Goal: Information Seeking & Learning: Learn about a topic

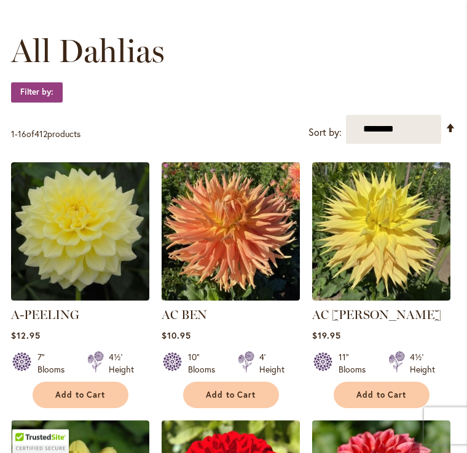
scroll to position [340, 0]
click at [396, 139] on select "**********" at bounding box center [393, 129] width 95 height 29
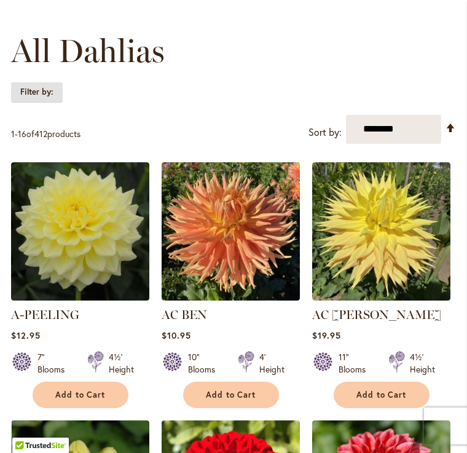
click at [55, 103] on strong "Filter by:" at bounding box center [37, 92] width 52 height 21
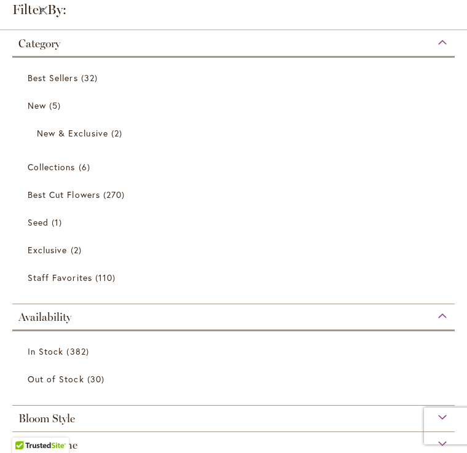
scroll to position [2, 0]
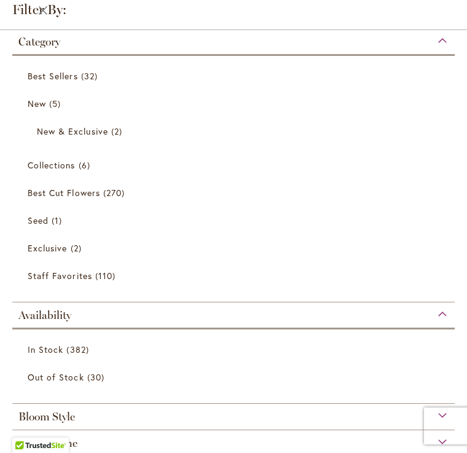
click at [116, 196] on span "270 items" at bounding box center [115, 192] width 25 height 13
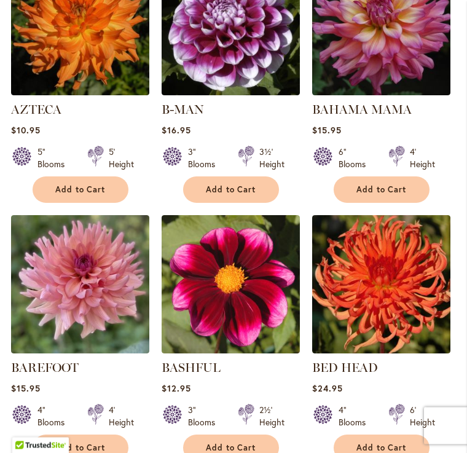
scroll to position [1219, 0]
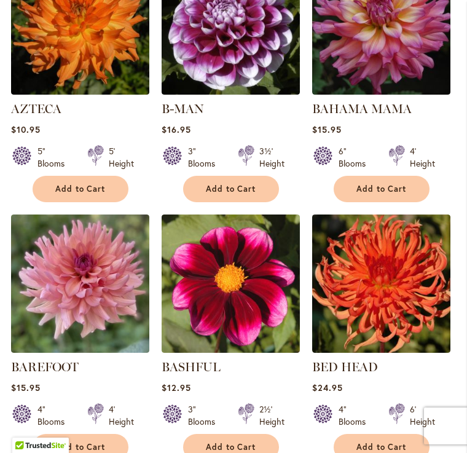
click at [413, 275] on img at bounding box center [381, 283] width 138 height 138
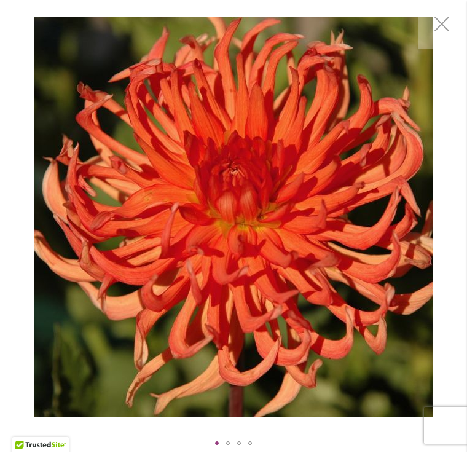
scroll to position [20, 0]
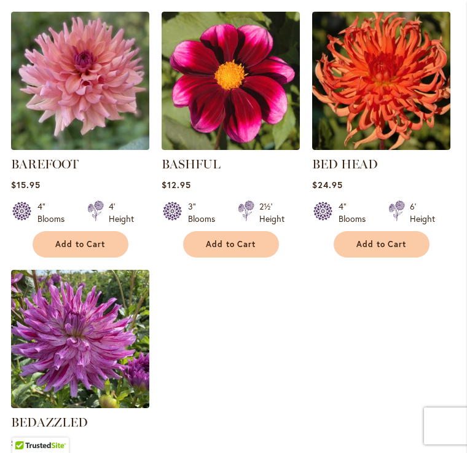
scroll to position [1420, 0]
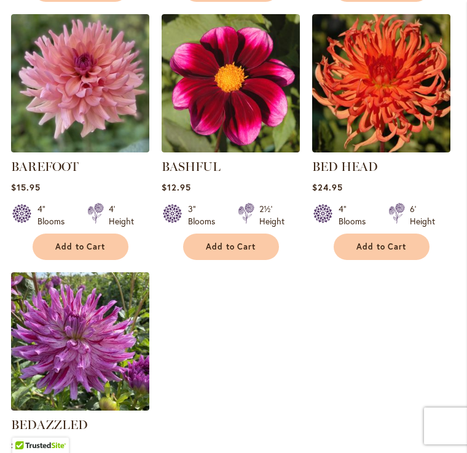
click at [103, 120] on img at bounding box center [80, 83] width 138 height 138
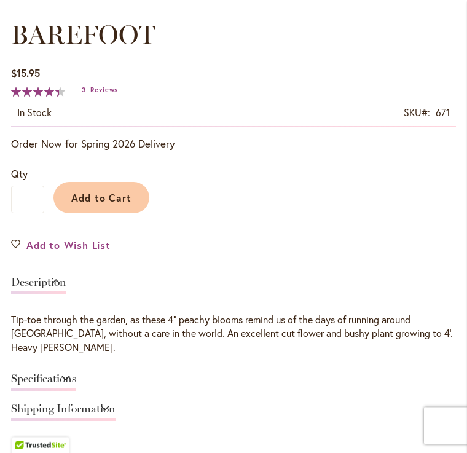
scroll to position [638, 0]
click at [98, 94] on span "Reviews" at bounding box center [104, 89] width 28 height 9
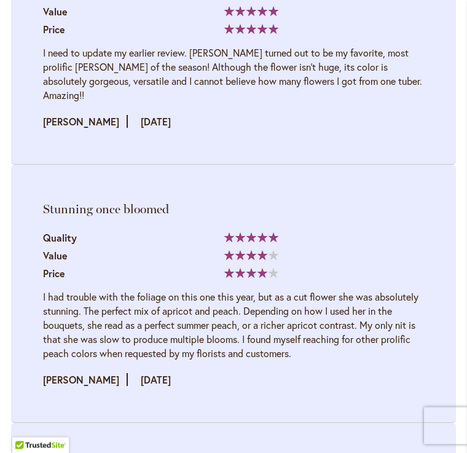
scroll to position [1839, 0]
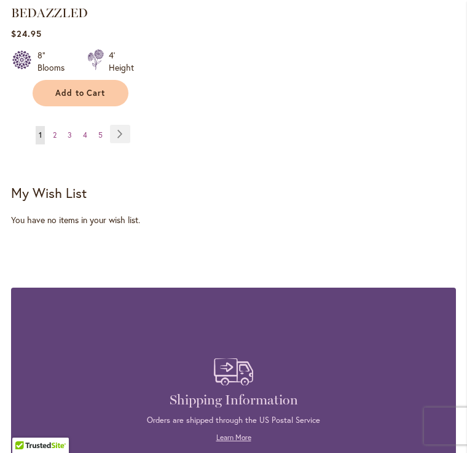
scroll to position [1832, 0]
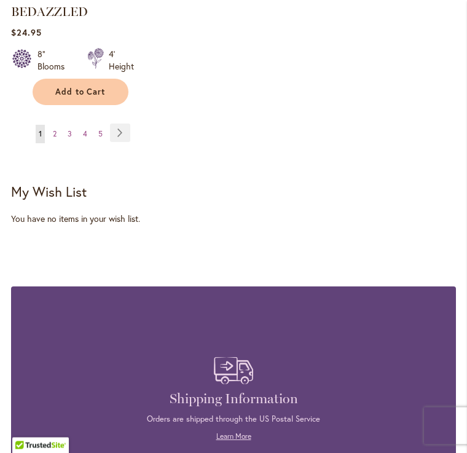
click at [130, 143] on link "Page Next" at bounding box center [120, 133] width 20 height 18
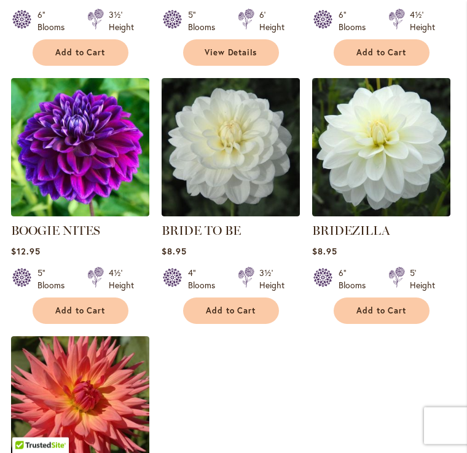
scroll to position [1373, 0]
click at [379, 151] on img at bounding box center [381, 147] width 138 height 138
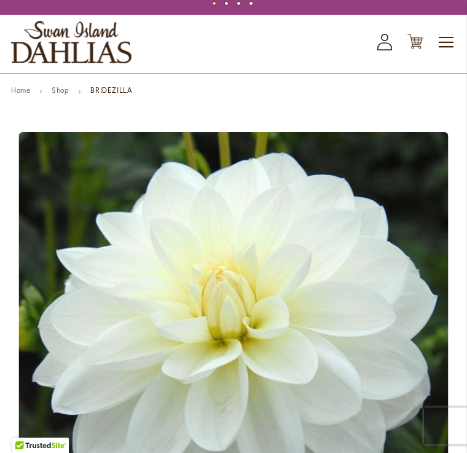
scroll to position [36, 0]
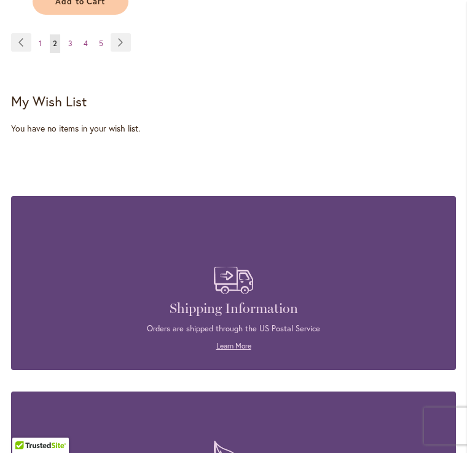
scroll to position [1947, 0]
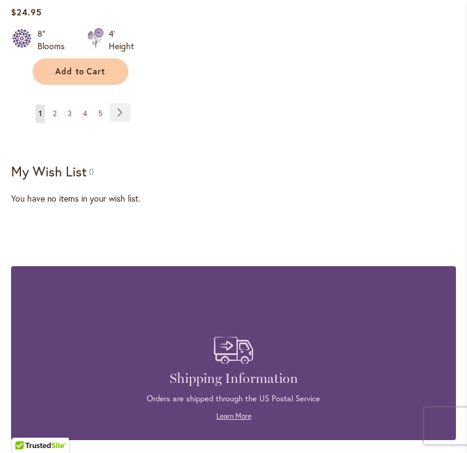
scroll to position [1853, 0]
click at [75, 123] on link "Page 3" at bounding box center [70, 113] width 10 height 18
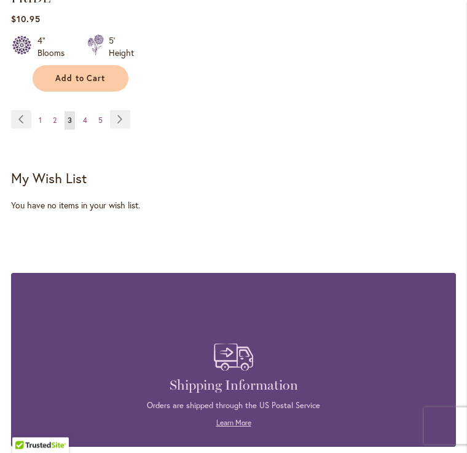
scroll to position [1915, 0]
click at [123, 110] on link "Page Next" at bounding box center [120, 119] width 20 height 18
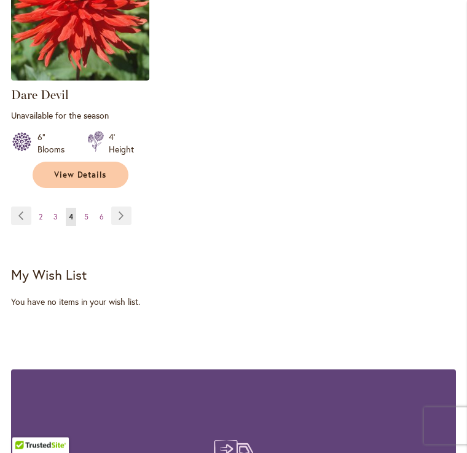
scroll to position [1796, 0]
click at [123, 206] on link "Page Next" at bounding box center [121, 215] width 20 height 18
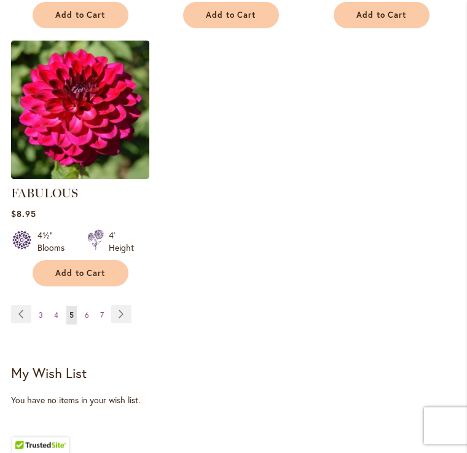
scroll to position [1669, 0]
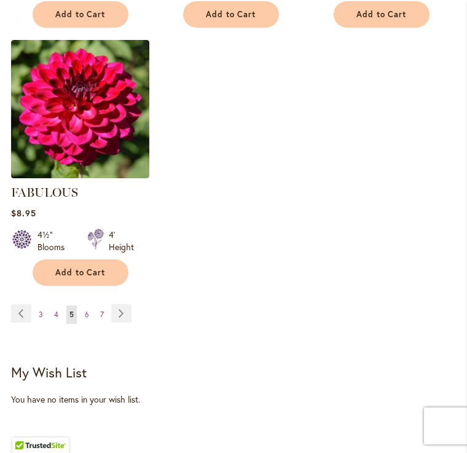
click at [127, 305] on link "Page Next" at bounding box center [121, 313] width 20 height 18
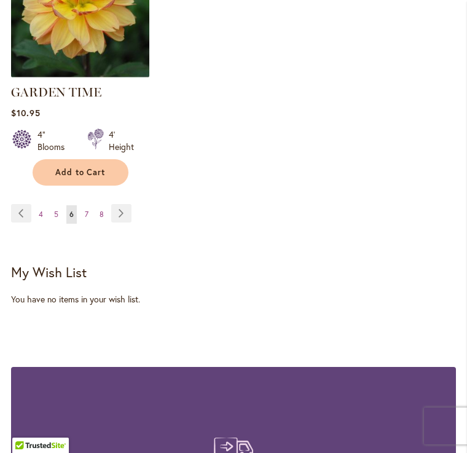
scroll to position [1828, 0]
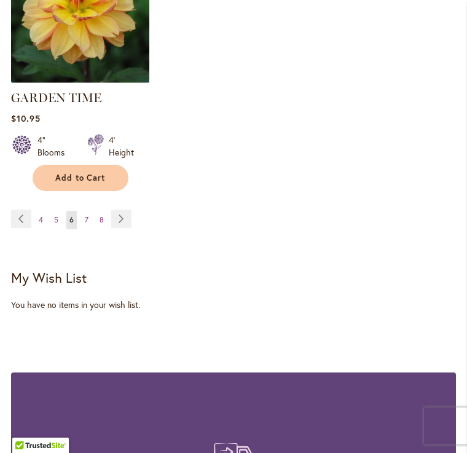
click at [129, 209] on link "Page Next" at bounding box center [121, 218] width 20 height 18
